Goal: Task Accomplishment & Management: Use online tool/utility

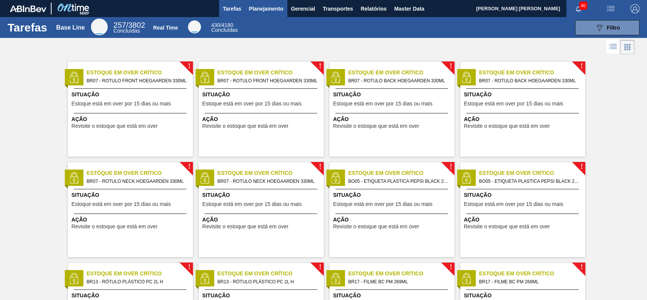
click at [261, 11] on span "Planejamento" at bounding box center [266, 8] width 34 height 9
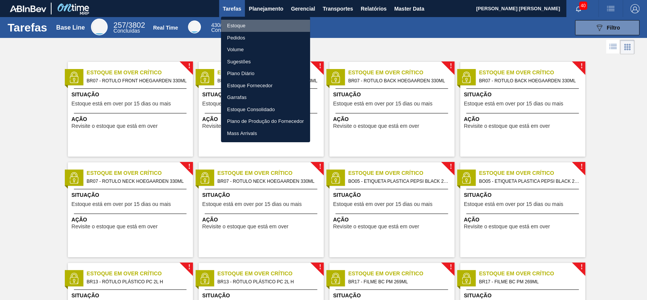
click at [252, 27] on li "Estoque" at bounding box center [265, 26] width 89 height 12
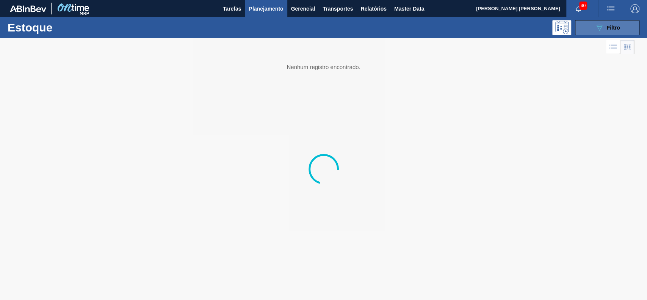
click at [606, 29] on div "089F7B8B-B2A5-4AFE-B5C0-19BA573D28AC Filtro" at bounding box center [607, 27] width 25 height 9
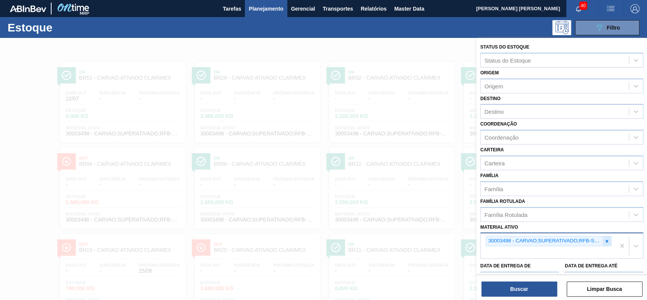
click at [607, 240] on icon at bounding box center [606, 240] width 5 height 5
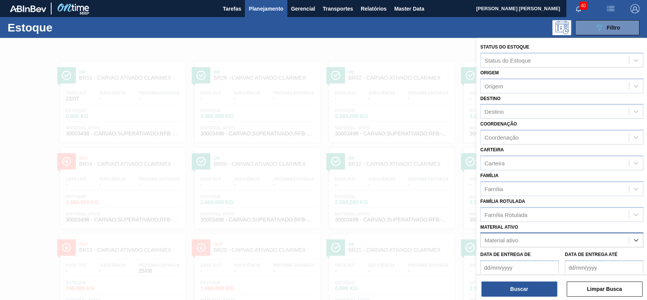
paste ativo "30019087"
type ativo "30019087"
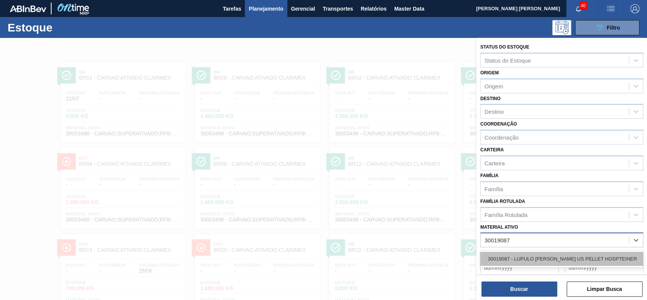
click at [606, 261] on div "30019087 - LUPULO REG SAAZ US PELLET HOSPTEINER" at bounding box center [561, 259] width 163 height 14
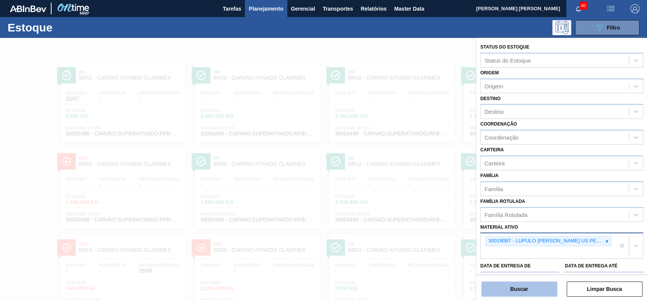
click at [525, 285] on button "Buscar" at bounding box center [519, 288] width 76 height 15
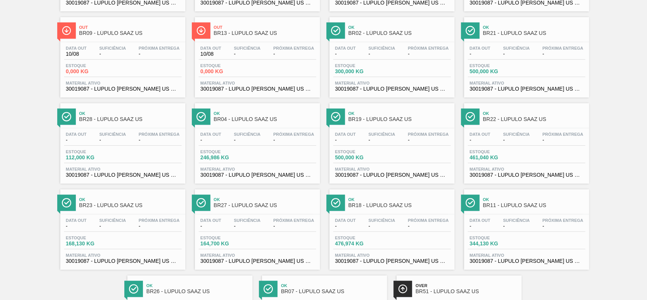
scroll to position [5, 0]
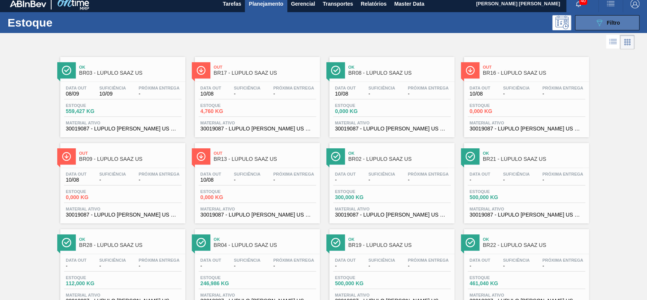
click at [585, 26] on button "089F7B8B-B2A5-4AFE-B5C0-19BA573D28AC Filtro" at bounding box center [607, 22] width 64 height 15
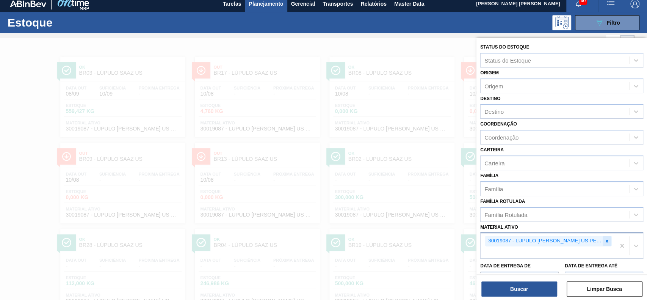
click at [606, 240] on icon at bounding box center [607, 241] width 3 height 3
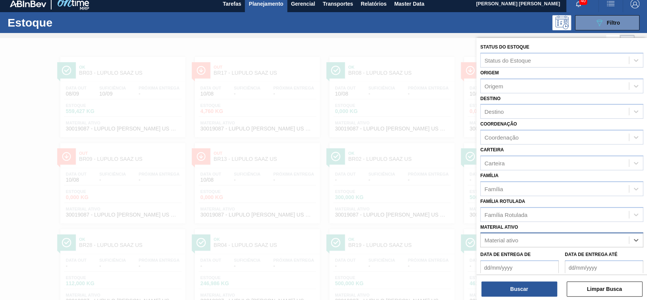
paste ativo "30003637"
type ativo "30003637"
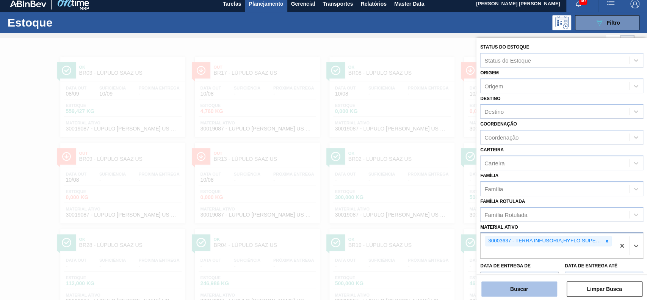
click at [548, 291] on button "Buscar" at bounding box center [519, 288] width 76 height 15
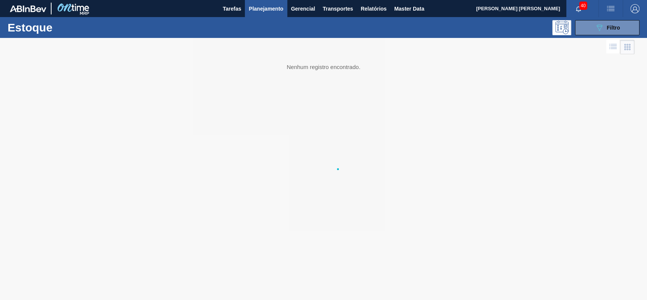
scroll to position [0, 0]
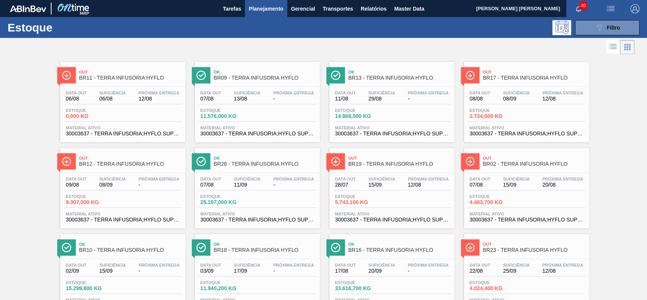
click at [257, 9] on span "Planejamento" at bounding box center [266, 8] width 34 height 9
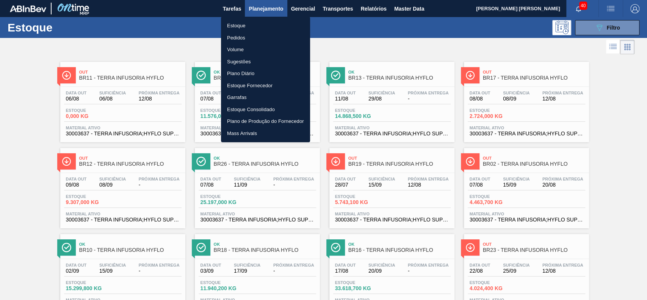
click at [257, 38] on li "Pedidos" at bounding box center [265, 38] width 89 height 12
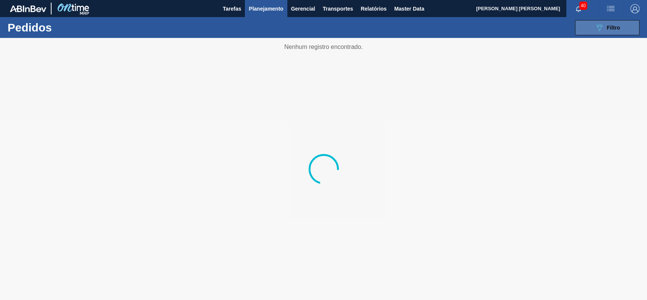
click at [597, 27] on icon "089F7B8B-B2A5-4AFE-B5C0-19BA573D28AC" at bounding box center [599, 27] width 9 height 9
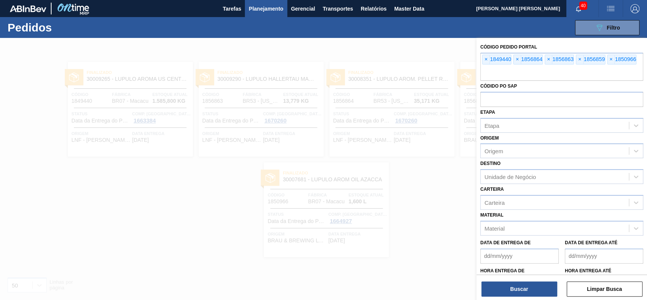
click at [486, 59] on span "×" at bounding box center [485, 59] width 7 height 9
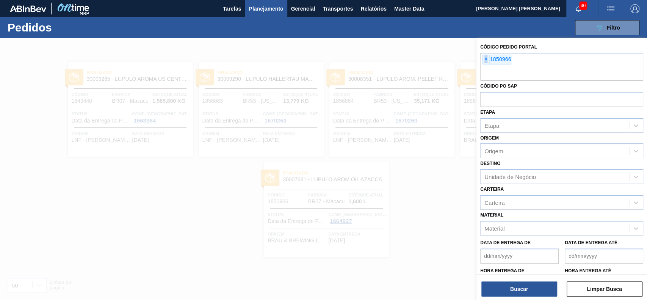
click at [486, 59] on span "×" at bounding box center [485, 59] width 7 height 9
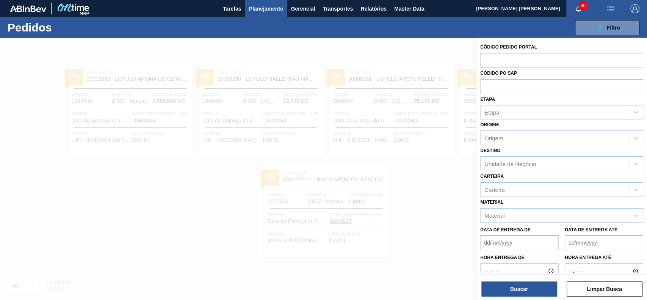
paste input "2006491"
type input "2006491"
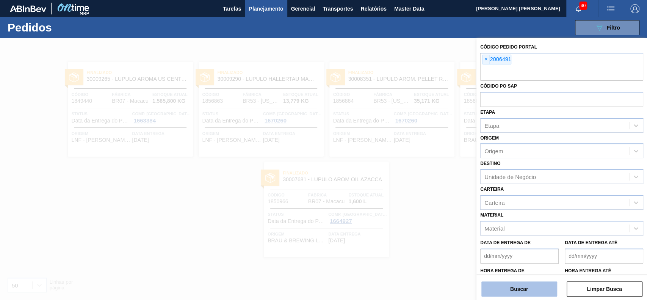
click at [511, 292] on button "Buscar" at bounding box center [519, 288] width 76 height 15
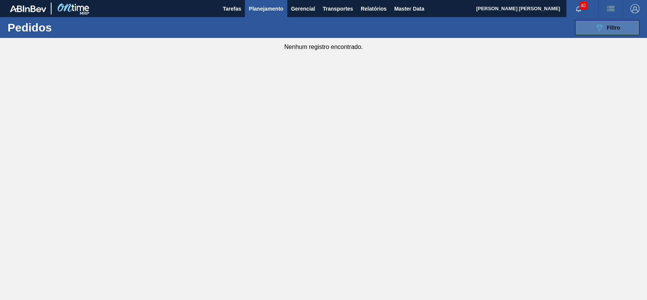
click at [594, 21] on button "089F7B8B-B2A5-4AFE-B5C0-19BA573D28AC Filtro" at bounding box center [607, 27] width 64 height 15
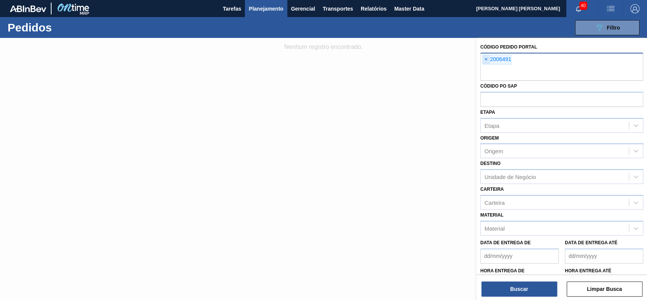
click at [487, 61] on span "×" at bounding box center [485, 59] width 7 height 9
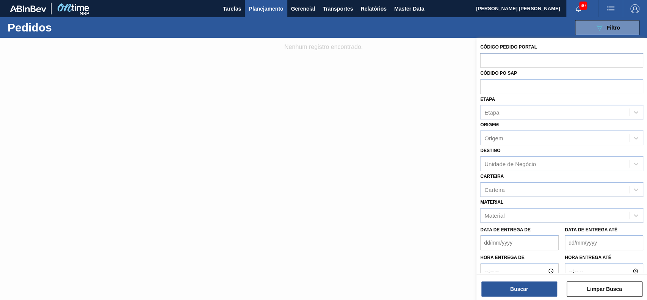
click at [297, 106] on div at bounding box center [323, 188] width 647 height 300
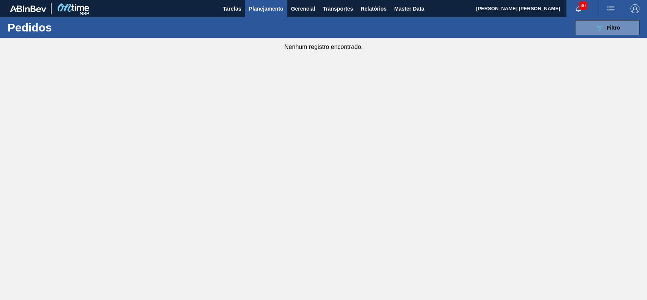
click at [255, 8] on span "Planejamento" at bounding box center [266, 8] width 34 height 9
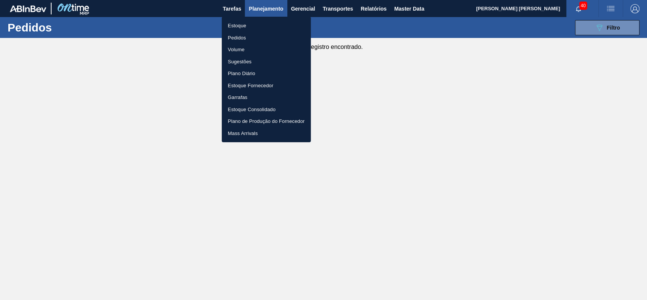
click at [243, 27] on li "Estoque" at bounding box center [266, 26] width 89 height 12
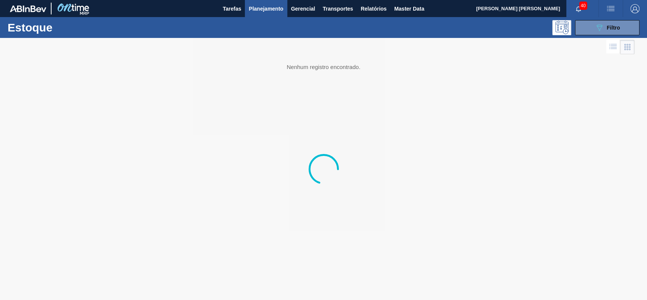
click at [591, 28] on button "089F7B8B-B2A5-4AFE-B5C0-19BA573D28AC Filtro" at bounding box center [607, 27] width 64 height 15
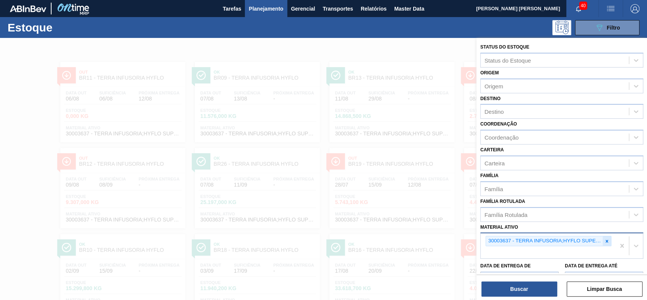
click at [604, 239] on icon at bounding box center [606, 240] width 5 height 5
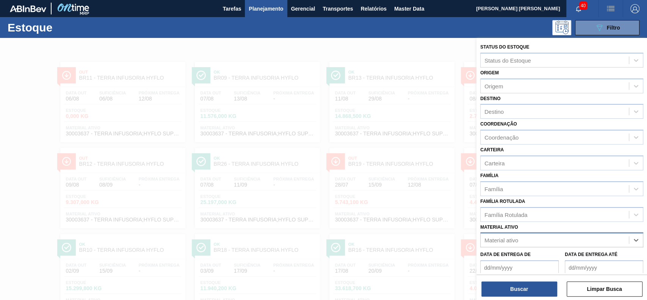
paste ativo "30011108"
type ativo "30011108"
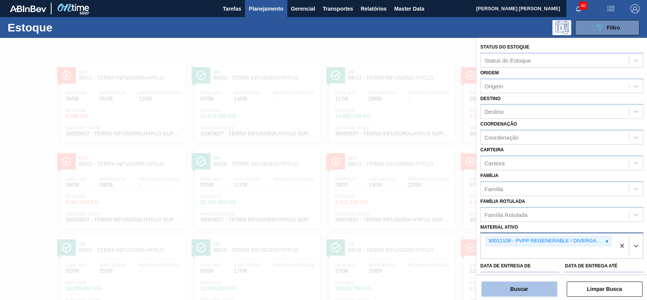
click at [515, 289] on button "Buscar" at bounding box center [519, 288] width 76 height 15
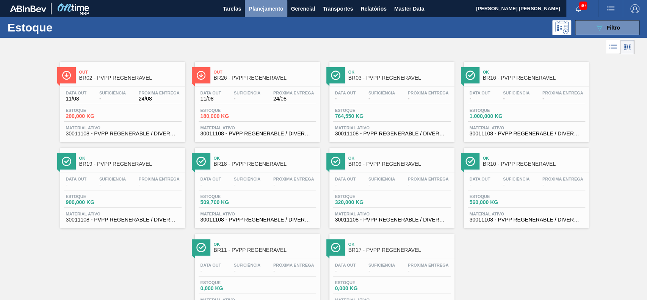
click at [274, 8] on span "Planejamento" at bounding box center [266, 8] width 34 height 9
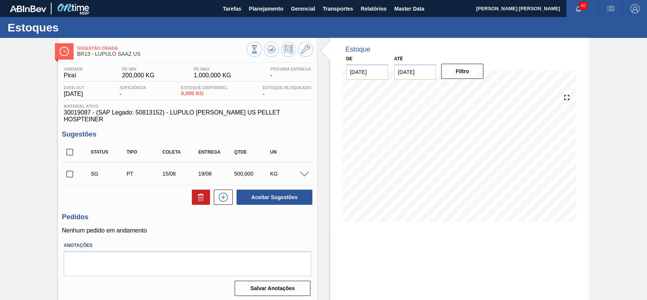
click at [304, 172] on span at bounding box center [304, 175] width 9 height 6
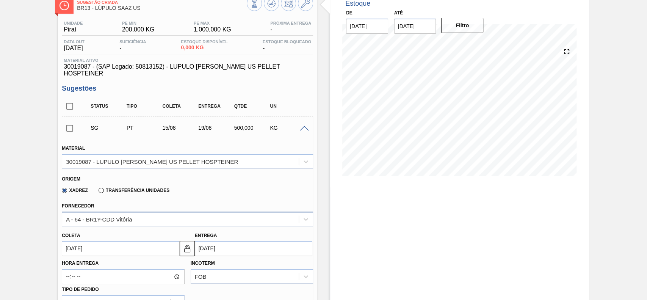
scroll to position [101, 0]
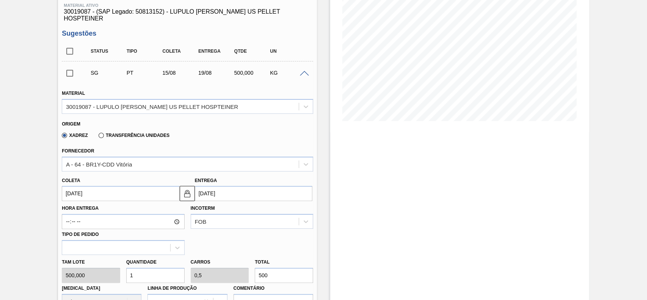
click at [122, 133] on label "Transferência Unidades" at bounding box center [134, 135] width 71 height 5
click at [97, 137] on input "Transferência Unidades" at bounding box center [97, 137] width 0 height 0
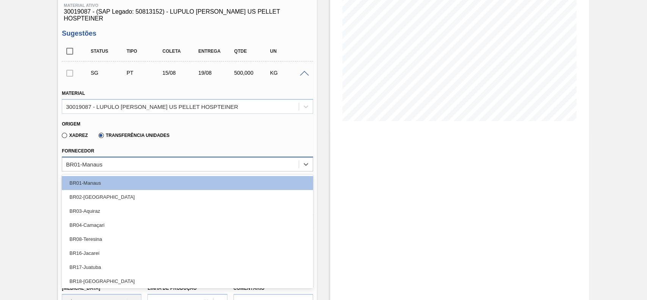
click at [122, 158] on div "BR01-Manaus" at bounding box center [180, 163] width 236 height 11
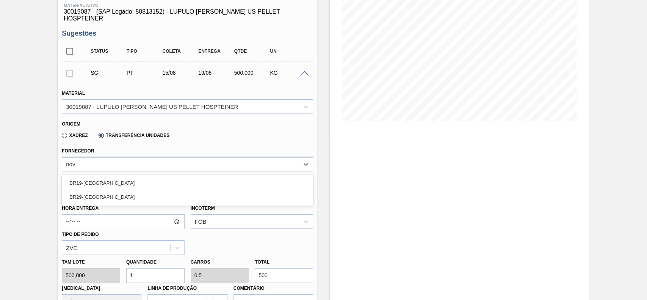
type input "nova"
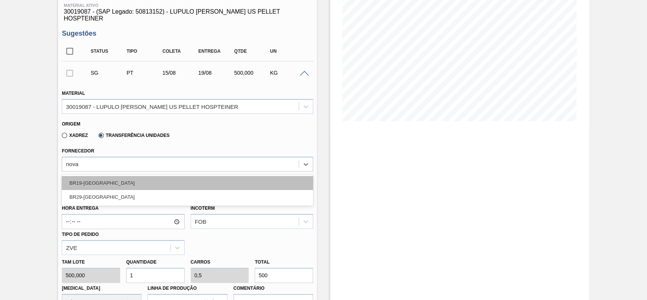
click at [110, 180] on div "BR19-Nova Rio" at bounding box center [187, 183] width 251 height 14
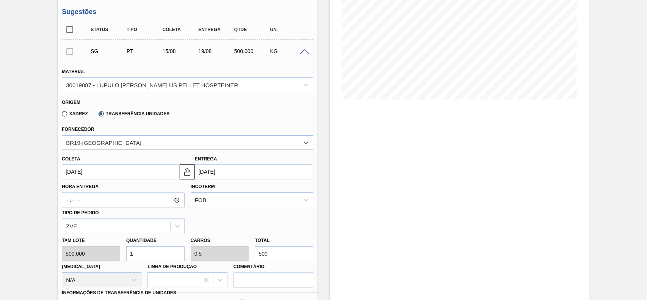
scroll to position [152, 0]
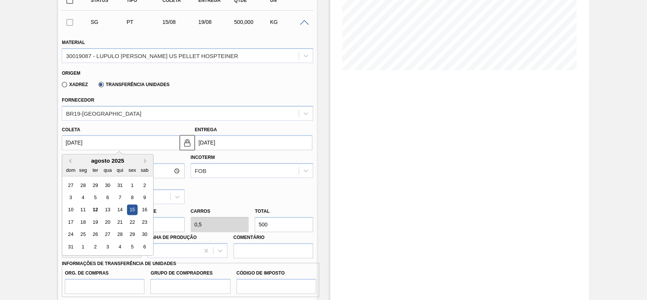
click at [103, 138] on input "15/08/2025" at bounding box center [120, 142] width 117 height 15
click at [121, 207] on div "14" at bounding box center [120, 210] width 10 height 10
type input "14/08/2025"
type input "18/08/2025"
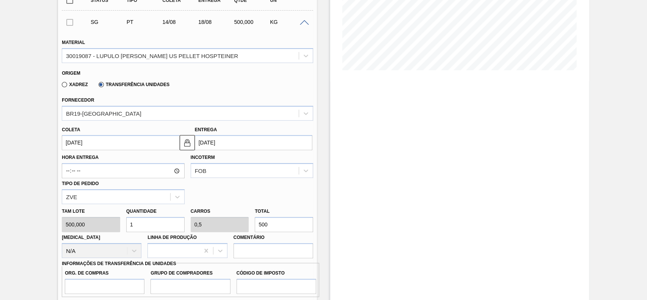
click at [106, 135] on input "14/08/2025" at bounding box center [120, 142] width 117 height 15
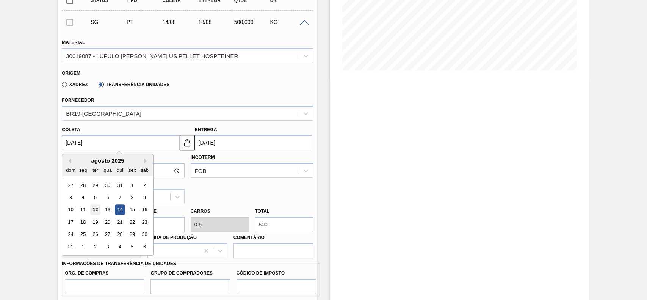
click at [95, 205] on div "12" at bounding box center [95, 210] width 10 height 10
type input "12/08/2025"
type input "16/08/2025"
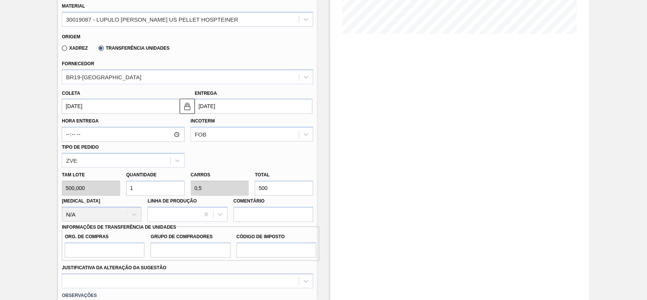
scroll to position [202, 0]
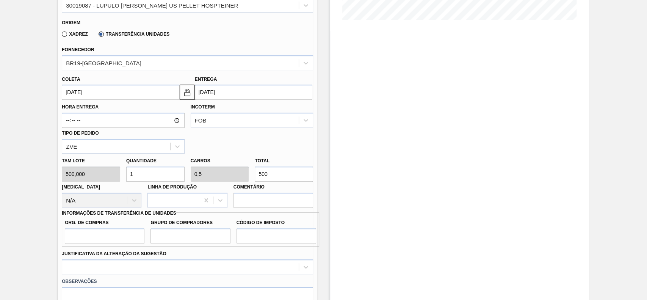
click at [276, 168] on input "500" at bounding box center [284, 173] width 58 height 15
type input "0,008"
type input "0,004"
type input "4"
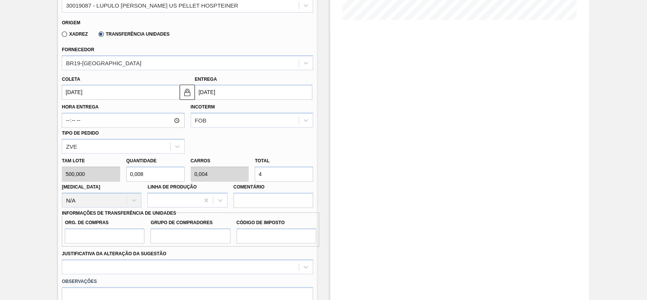
type input "0,088"
type input "0,044"
type input "44"
type input "0,88"
type input "0,44"
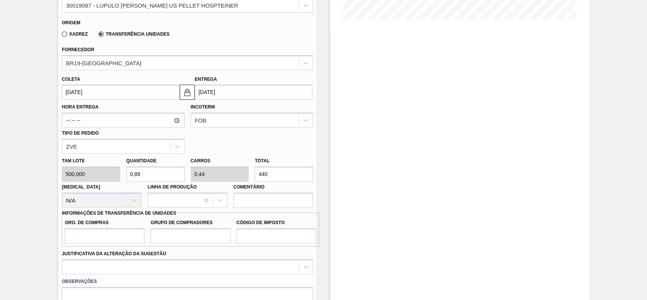
type input "440"
click at [281, 155] on div "Total 440" at bounding box center [284, 168] width 58 height 26
click at [113, 228] on input "Org. de Compras" at bounding box center [105, 235] width 80 height 15
type input "BR00"
click at [174, 232] on input "Grupo de Compradores" at bounding box center [190, 235] width 80 height 15
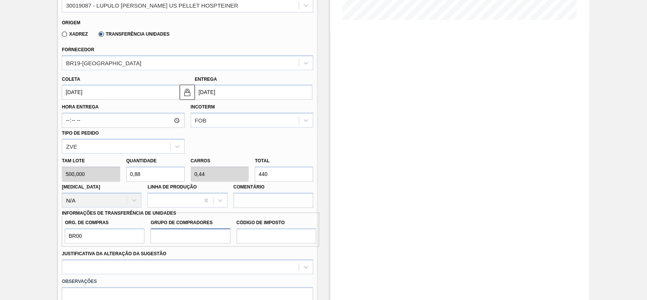
type input "A01"
click at [252, 228] on input "Código de Imposto" at bounding box center [276, 235] width 80 height 15
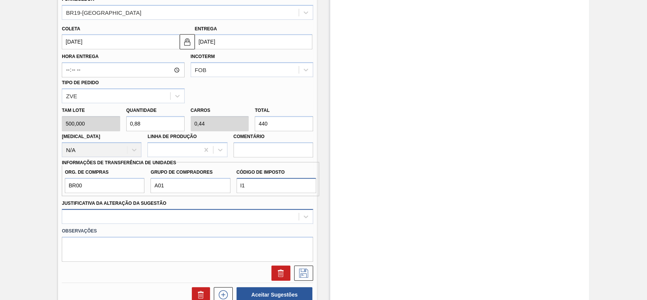
type input "I1"
click at [136, 209] on div at bounding box center [187, 216] width 251 height 15
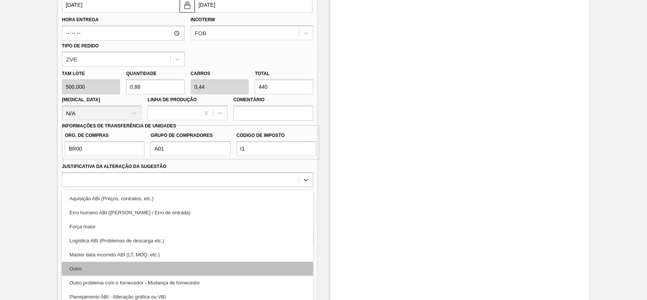
click at [112, 267] on div "Outro" at bounding box center [187, 268] width 251 height 14
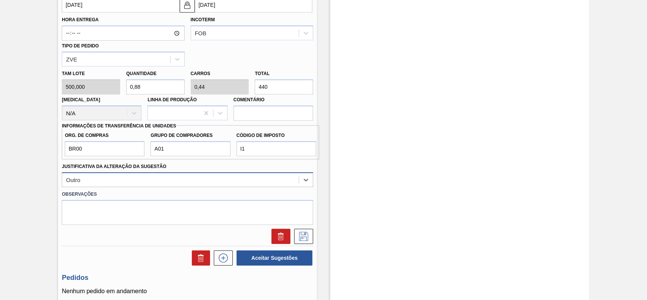
click at [224, 174] on div "Outro" at bounding box center [180, 179] width 236 height 11
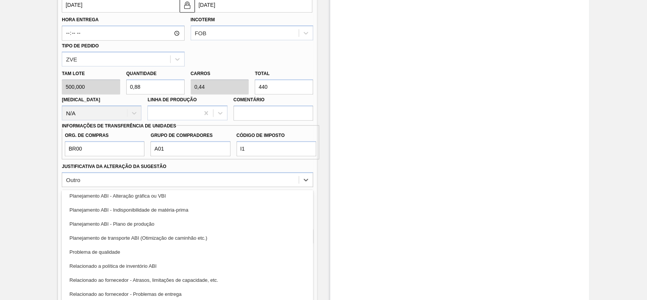
scroll to position [141, 0]
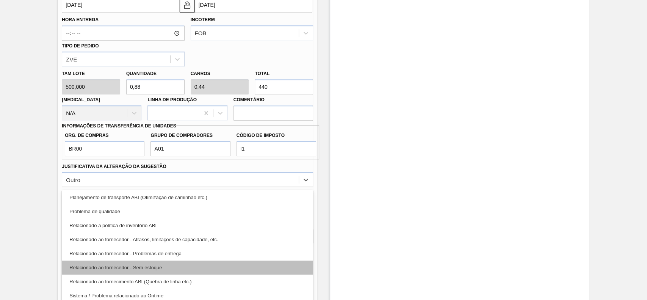
click at [188, 260] on div "Relacionado ao fornecedor - Sem estoque" at bounding box center [187, 267] width 251 height 14
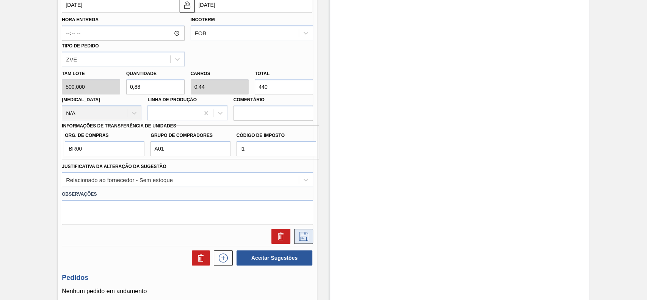
click at [301, 232] on icon at bounding box center [303, 236] width 12 height 9
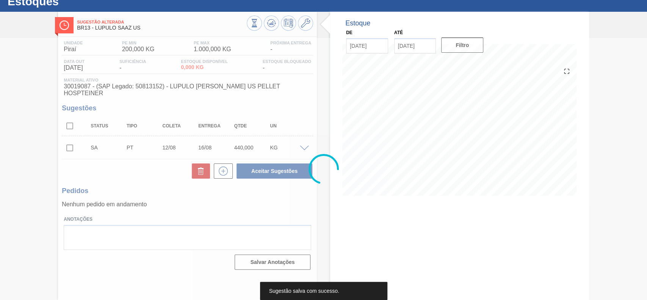
scroll to position [26, 0]
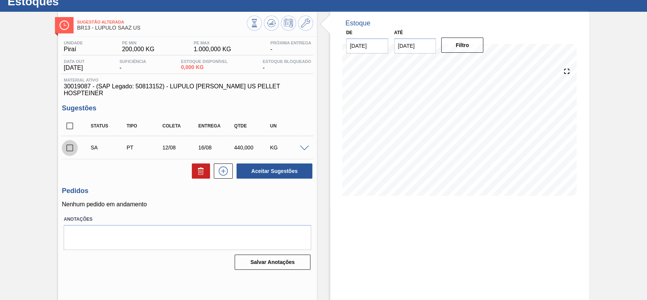
drag, startPoint x: 66, startPoint y: 140, endPoint x: 173, endPoint y: 197, distance: 121.7
click at [66, 140] on input "checkbox" at bounding box center [70, 148] width 16 height 16
click at [304, 146] on span at bounding box center [304, 149] width 9 height 6
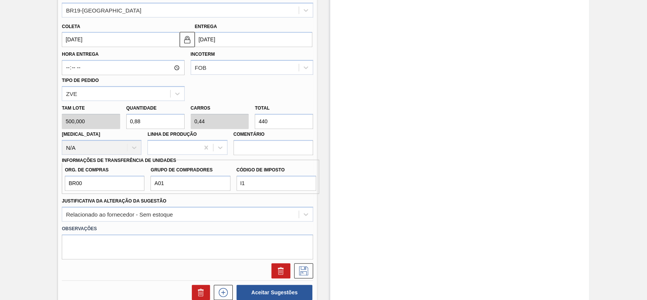
scroll to position [346, 0]
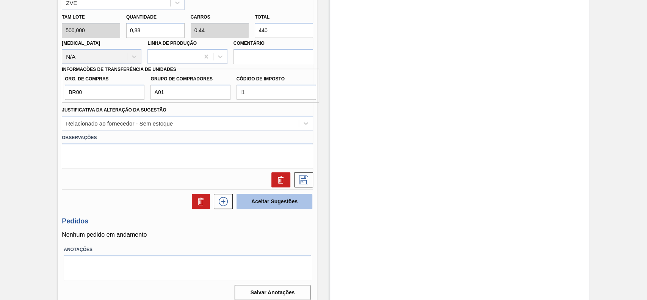
click at [258, 194] on button "Aceitar Sugestões" at bounding box center [274, 201] width 76 height 15
checkbox input "false"
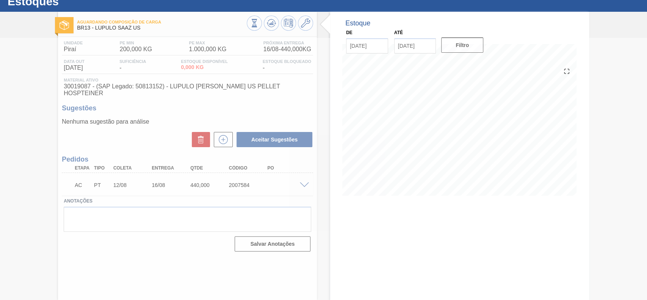
scroll to position [26, 0]
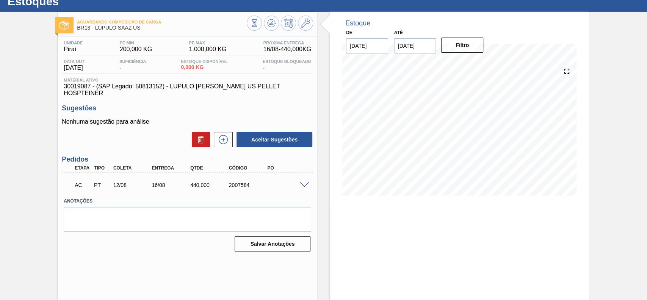
click at [303, 182] on span at bounding box center [304, 185] width 9 height 6
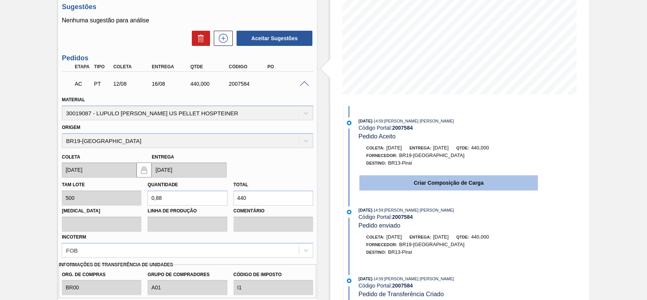
click at [402, 186] on button "Criar Composição de Carga" at bounding box center [448, 182] width 178 height 15
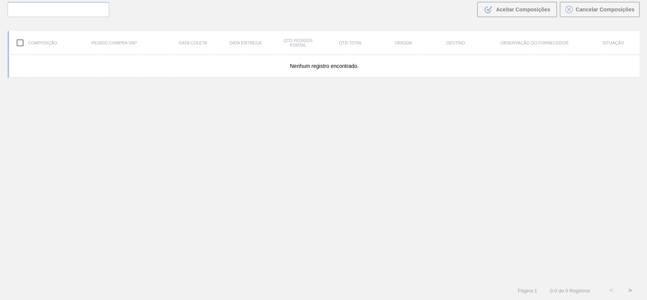
scroll to position [55, 0]
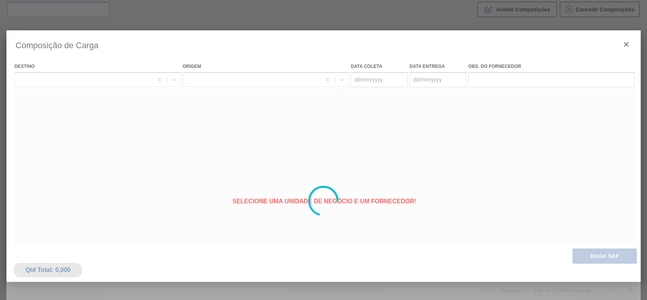
type coleta "[DATE]"
type entrega "16/08/2025"
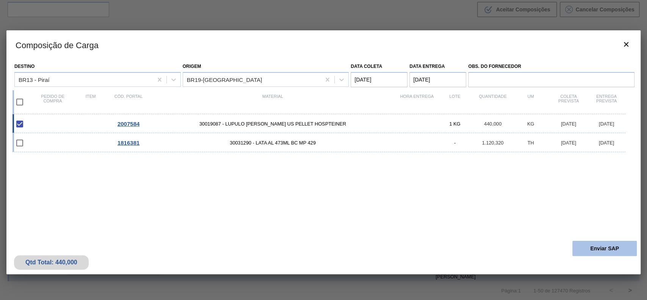
click at [606, 247] on button "Enviar SAP" at bounding box center [604, 248] width 64 height 15
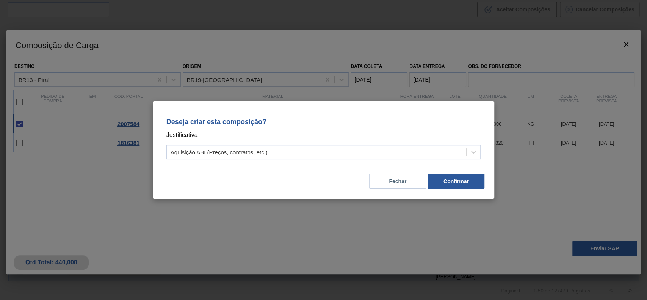
click at [301, 152] on div "Aquisição ABI (Preços, contratos, etc.)" at bounding box center [317, 152] width 300 height 11
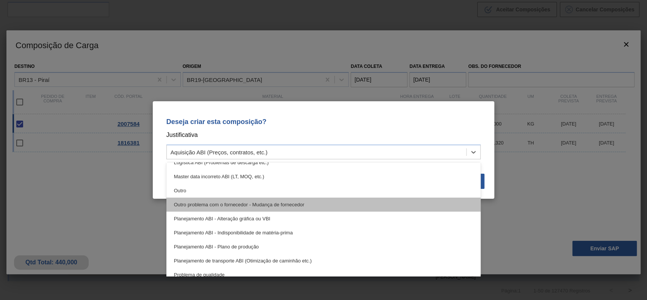
scroll to position [141, 0]
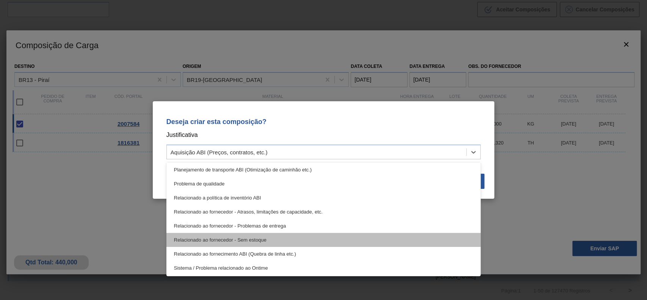
click at [276, 240] on div "Relacionado ao fornecedor - Sem estoque" at bounding box center [323, 240] width 315 height 14
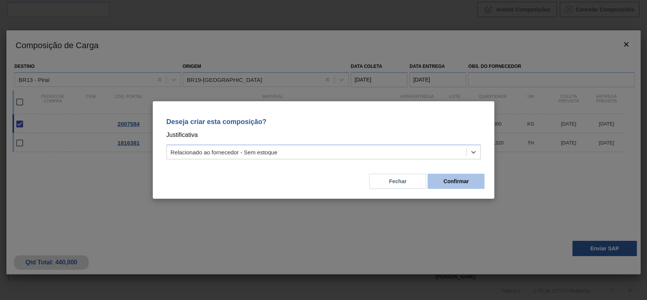
click at [449, 182] on button "Confirmar" at bounding box center [455, 181] width 57 height 15
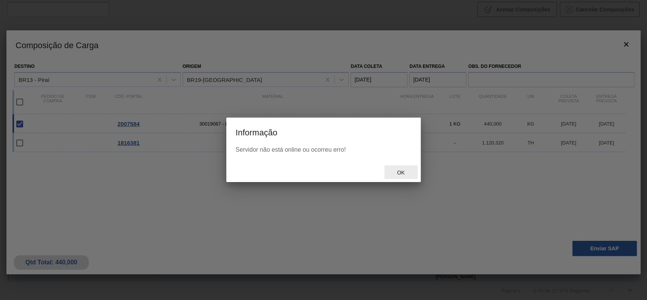
click at [406, 174] on span "Ok" at bounding box center [401, 172] width 20 height 6
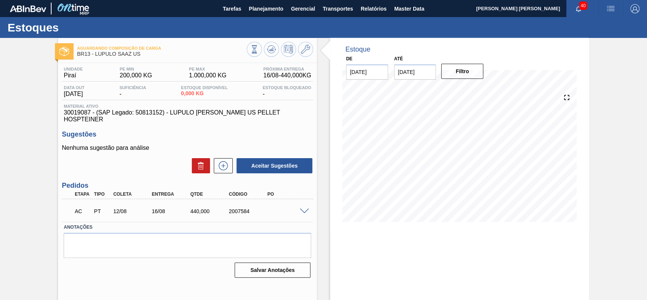
click at [323, 226] on div "Estoque De 12/08/2025 Até 06/12/2025 Filtro 20/08 Projeção de Estoque 0 Nec.SAP…" at bounding box center [453, 182] width 272 height 288
click at [302, 208] on div at bounding box center [305, 211] width 15 height 6
click at [303, 208] on span at bounding box center [304, 211] width 9 height 6
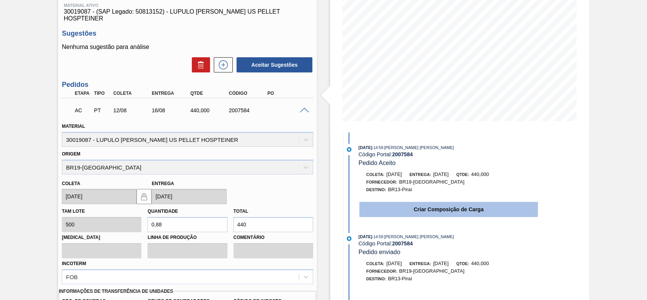
click at [408, 205] on button "Criar Composição de Carga" at bounding box center [448, 209] width 178 height 15
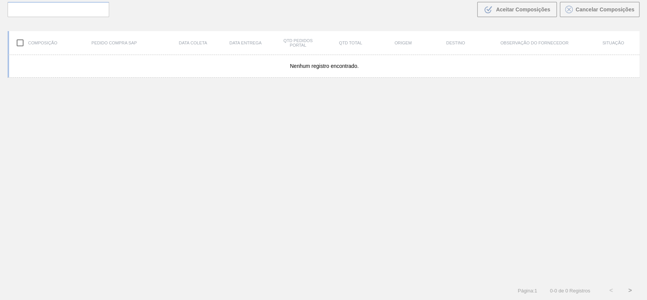
scroll to position [55, 0]
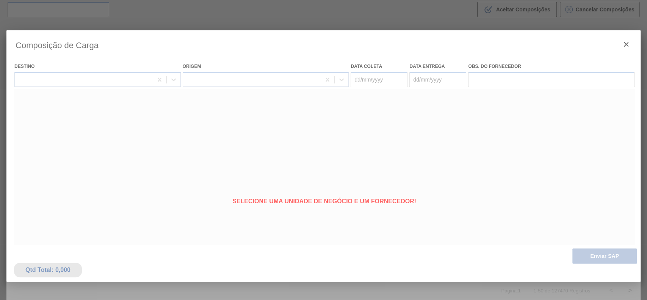
type coleta "[DATE]"
type entrega "16/08/2025"
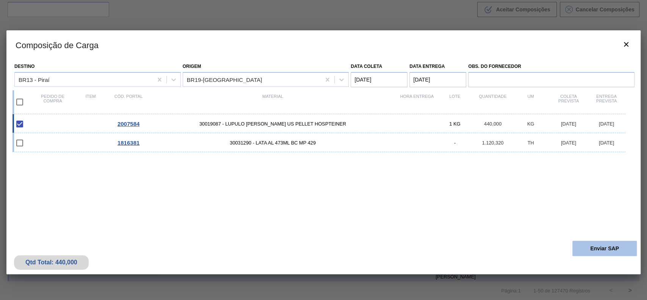
click at [603, 250] on button "Enviar SAP" at bounding box center [604, 248] width 64 height 15
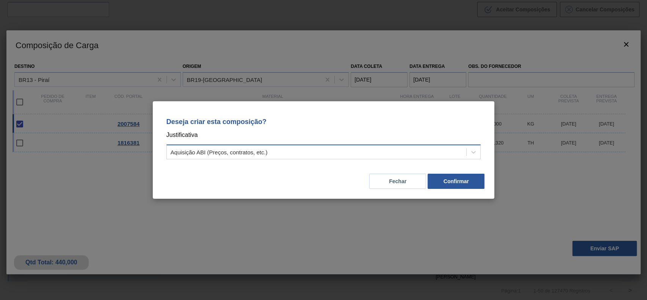
click at [267, 155] on div "Aquisição ABI (Preços, contratos, etc.)" at bounding box center [317, 152] width 300 height 11
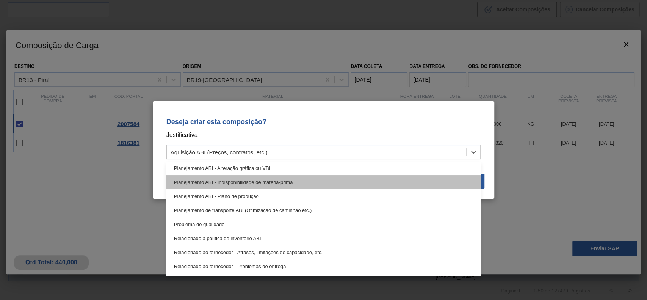
scroll to position [141, 0]
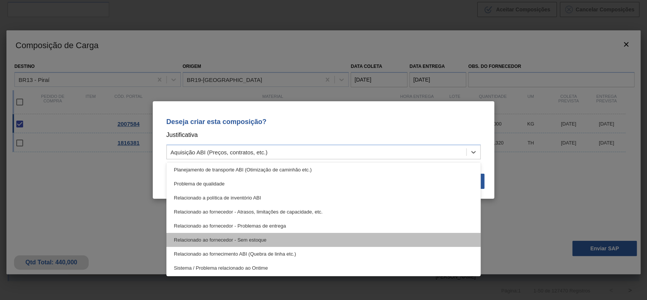
click at [279, 234] on div "Relacionado ao fornecedor - Sem estoque" at bounding box center [323, 240] width 315 height 14
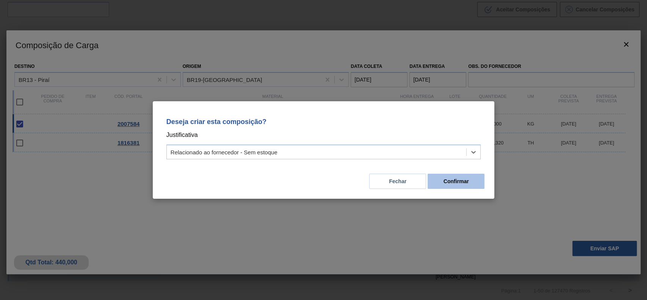
click at [450, 186] on button "Confirmar" at bounding box center [455, 181] width 57 height 15
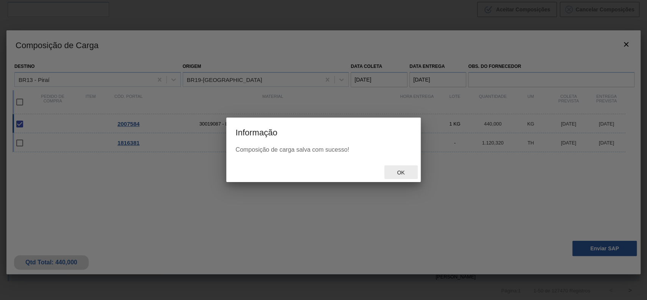
click at [410, 176] on div "Ok" at bounding box center [400, 172] width 33 height 14
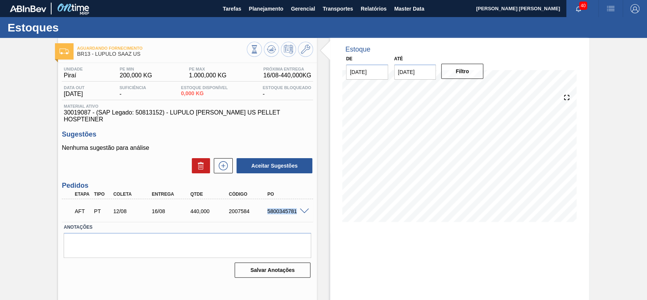
drag, startPoint x: 265, startPoint y: 206, endPoint x: 297, endPoint y: 210, distance: 32.5
click at [297, 210] on div "AFT PT 12/08 16/08 440,000 2007584 5800345781" at bounding box center [185, 210] width 231 height 15
copy div "5800345781"
click at [583, 206] on div "Estoque De 12/08/2025 Até 06/12/2025 Filtro 09/09 Projeção de Estoque 0 Nec.SAP…" at bounding box center [459, 135] width 259 height 195
click at [303, 208] on span at bounding box center [304, 211] width 9 height 6
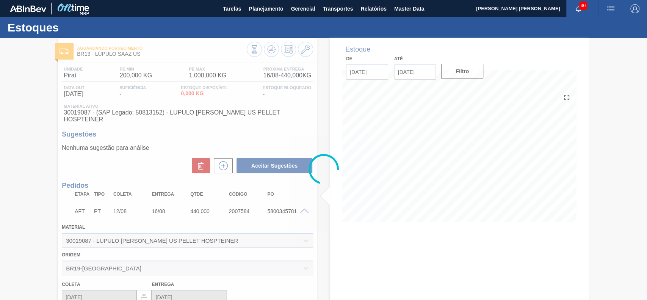
click at [304, 203] on div at bounding box center [323, 169] width 647 height 262
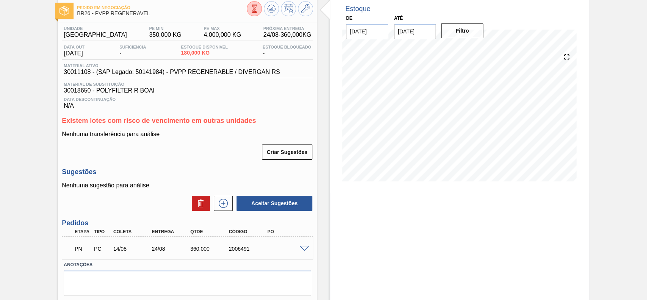
scroll to position [50, 0]
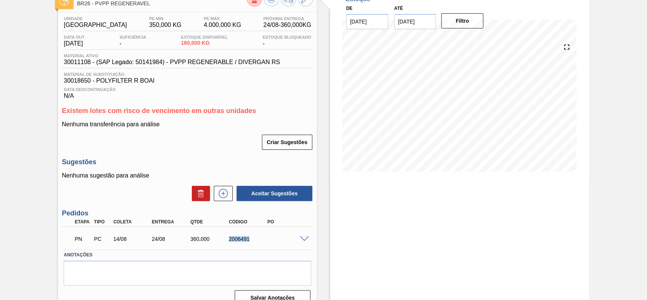
drag, startPoint x: 227, startPoint y: 240, endPoint x: 249, endPoint y: 244, distance: 23.1
click at [249, 244] on div "PN PC 14/08 24/08 360,000 2006491" at bounding box center [185, 237] width 231 height 15
copy div "2006491"
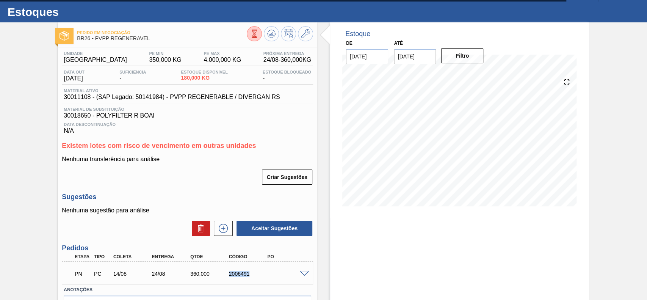
scroll to position [0, 0]
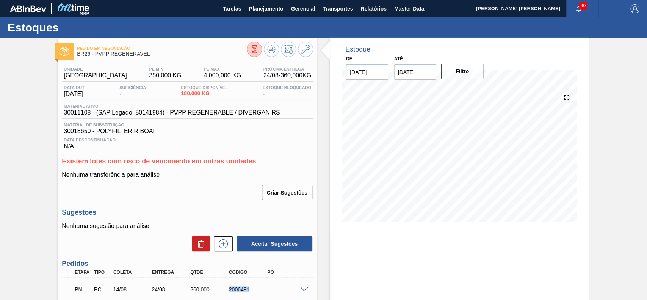
click at [255, 292] on div "2006491" at bounding box center [248, 289] width 43 height 6
click at [233, 290] on div "2006491" at bounding box center [248, 289] width 43 height 6
drag, startPoint x: 230, startPoint y: 290, endPoint x: 249, endPoint y: 291, distance: 19.0
click at [249, 291] on div "2006491" at bounding box center [248, 289] width 43 height 6
copy div "2006491"
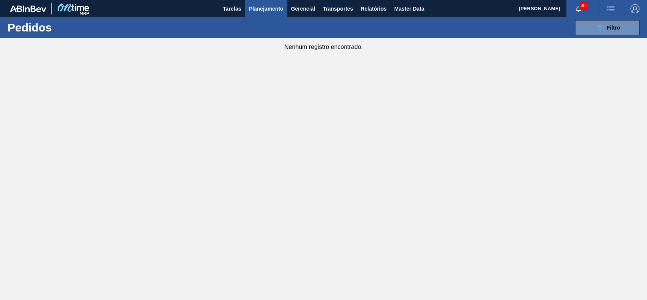
drag, startPoint x: 601, startPoint y: 31, endPoint x: 590, endPoint y: 41, distance: 15.0
click at [601, 31] on icon "089F7B8B-B2A5-4AFE-B5C0-19BA573D28AC" at bounding box center [599, 27] width 9 height 9
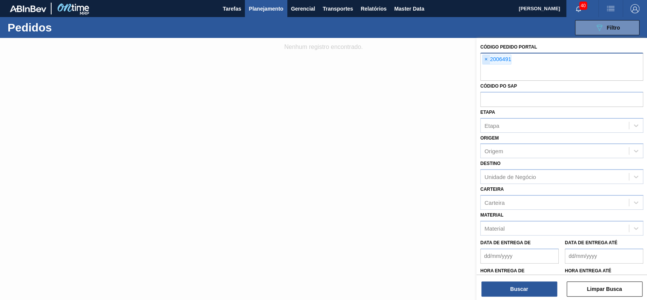
click at [486, 60] on span "×" at bounding box center [485, 59] width 7 height 9
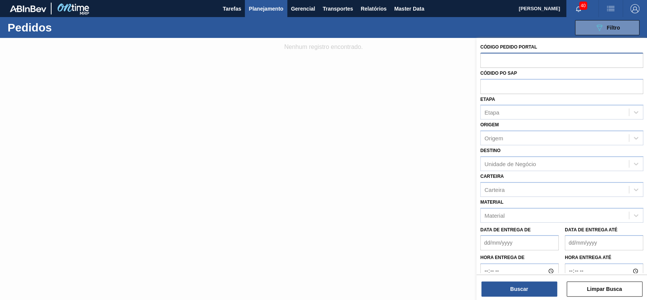
paste input "2006491"
type input "2006491"
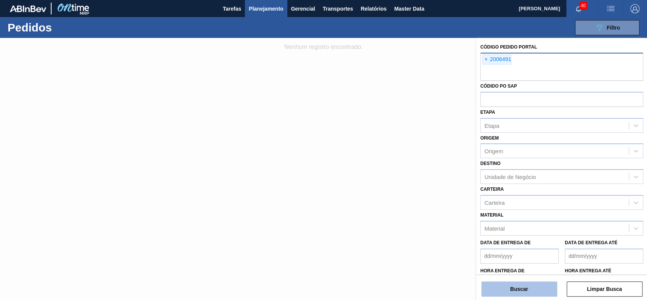
click at [518, 294] on button "Buscar" at bounding box center [519, 288] width 76 height 15
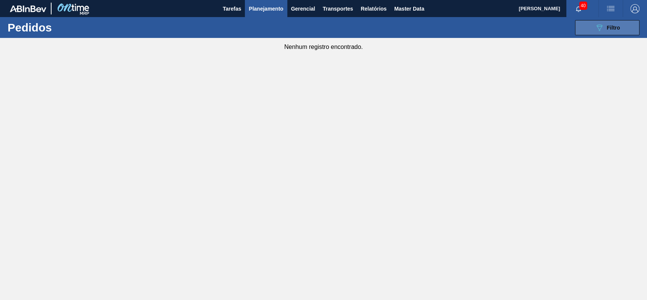
click at [609, 26] on span "Filtro" at bounding box center [613, 28] width 13 height 6
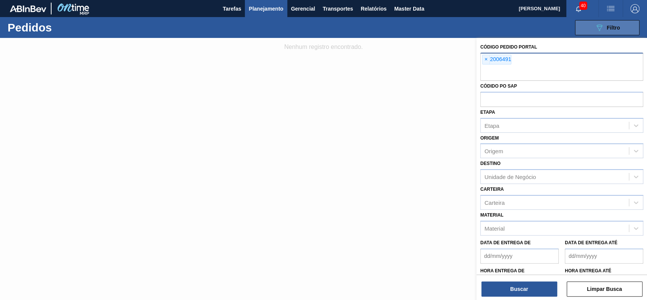
click at [607, 27] on span "Filtro" at bounding box center [613, 28] width 13 height 6
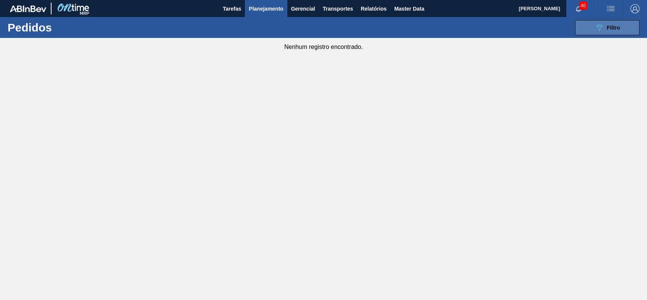
click at [588, 20] on button "089F7B8B-B2A5-4AFE-B5C0-19BA573D28AC Filtro" at bounding box center [607, 27] width 64 height 15
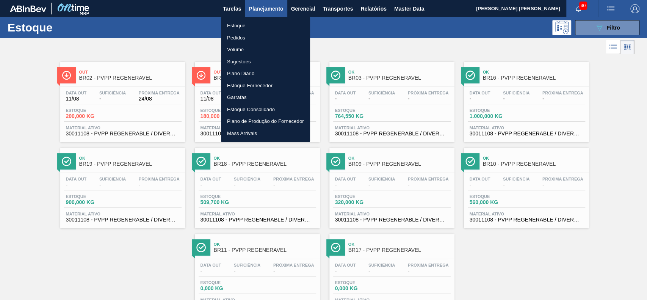
click at [427, 48] on div at bounding box center [323, 150] width 647 height 300
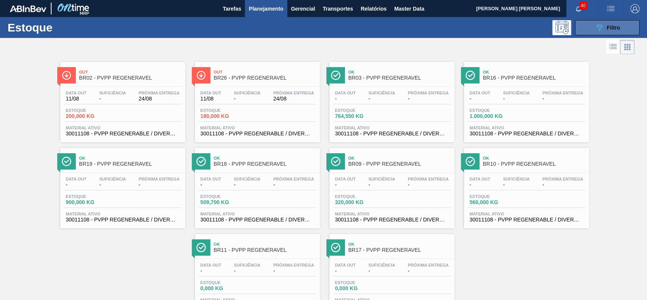
click at [596, 33] on button "089F7B8B-B2A5-4AFE-B5C0-19BA573D28AC Filtro" at bounding box center [607, 27] width 64 height 15
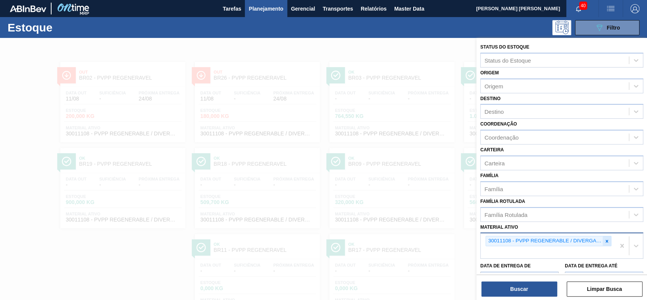
click at [606, 240] on icon at bounding box center [606, 240] width 5 height 5
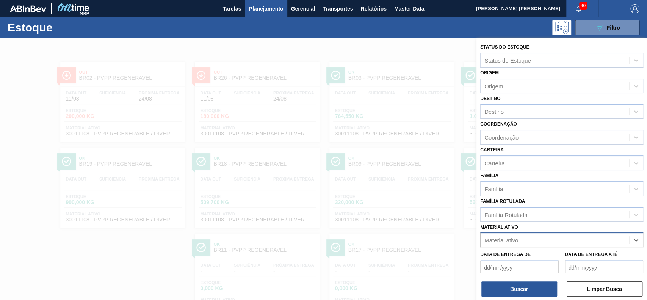
paste ativo "30009622"
type ativo "30009622"
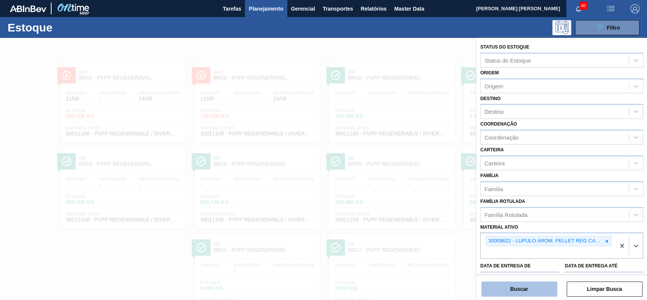
click at [537, 287] on button "Buscar" at bounding box center [519, 288] width 76 height 15
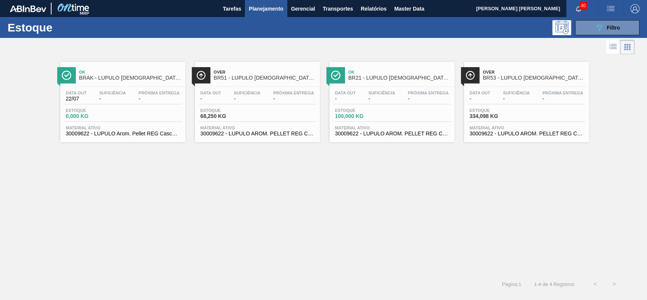
click at [614, 44] on icon at bounding box center [613, 44] width 6 height 0
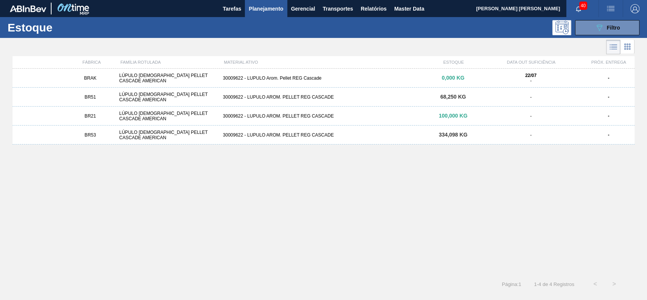
click at [626, 50] on icon at bounding box center [627, 49] width 2 height 2
